Goal: Find specific fact: Find specific fact

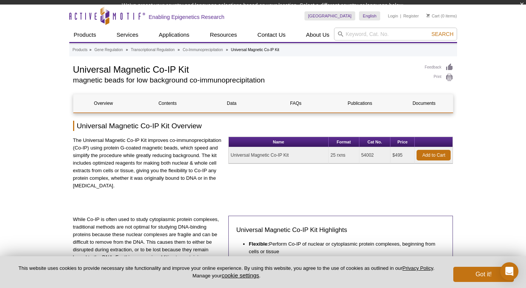
drag, startPoint x: 312, startPoint y: 164, endPoint x: 230, endPoint y: 163, distance: 82.6
click at [230, 163] on table "Name Format Cat No. Price Universal Magnetic Co-IP Kit 25 rxns 54002 $495 Add t…" at bounding box center [341, 150] width 225 height 27
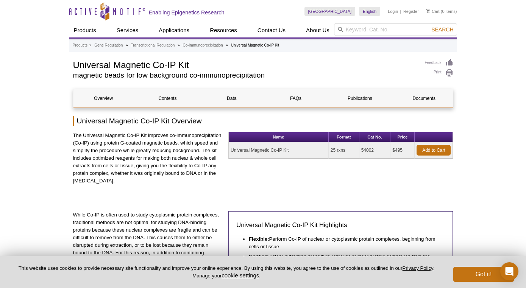
drag, startPoint x: 303, startPoint y: 149, endPoint x: 229, endPoint y: 149, distance: 73.9
click at [229, 149] on td "Universal Magnetic Co-IP Kit" at bounding box center [279, 150] width 100 height 16
copy td "Universal Magnetic Co-IP Kit"
click at [369, 151] on td "54002" at bounding box center [375, 150] width 31 height 16
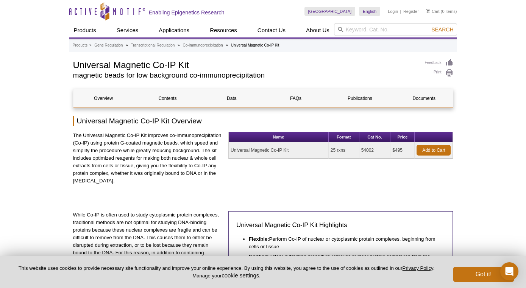
copy td "54002"
drag, startPoint x: 302, startPoint y: 152, endPoint x: 231, endPoint y: 150, distance: 71.3
click at [232, 150] on td "Universal Magnetic Co-IP Kit" at bounding box center [279, 150] width 100 height 16
copy td "Universal Magnetic Co-IP Kit"
click at [370, 149] on td "54002" at bounding box center [375, 150] width 31 height 16
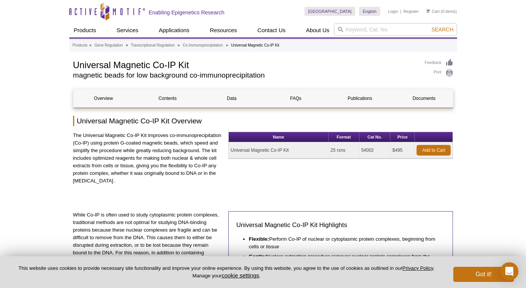
click at [370, 149] on td "54002" at bounding box center [375, 150] width 31 height 16
copy td "54002"
